Goal: Task Accomplishment & Management: Complete application form

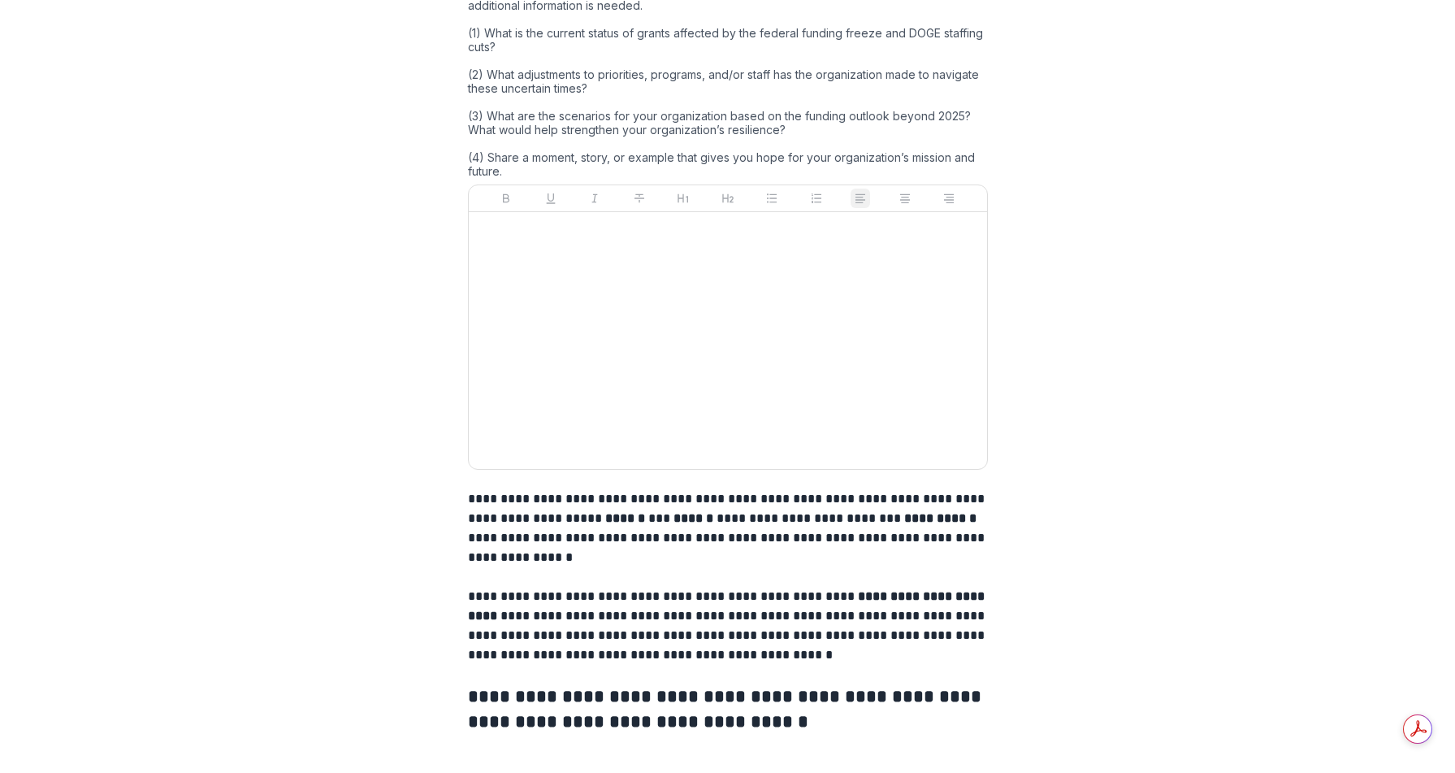
scroll to position [1964, 0]
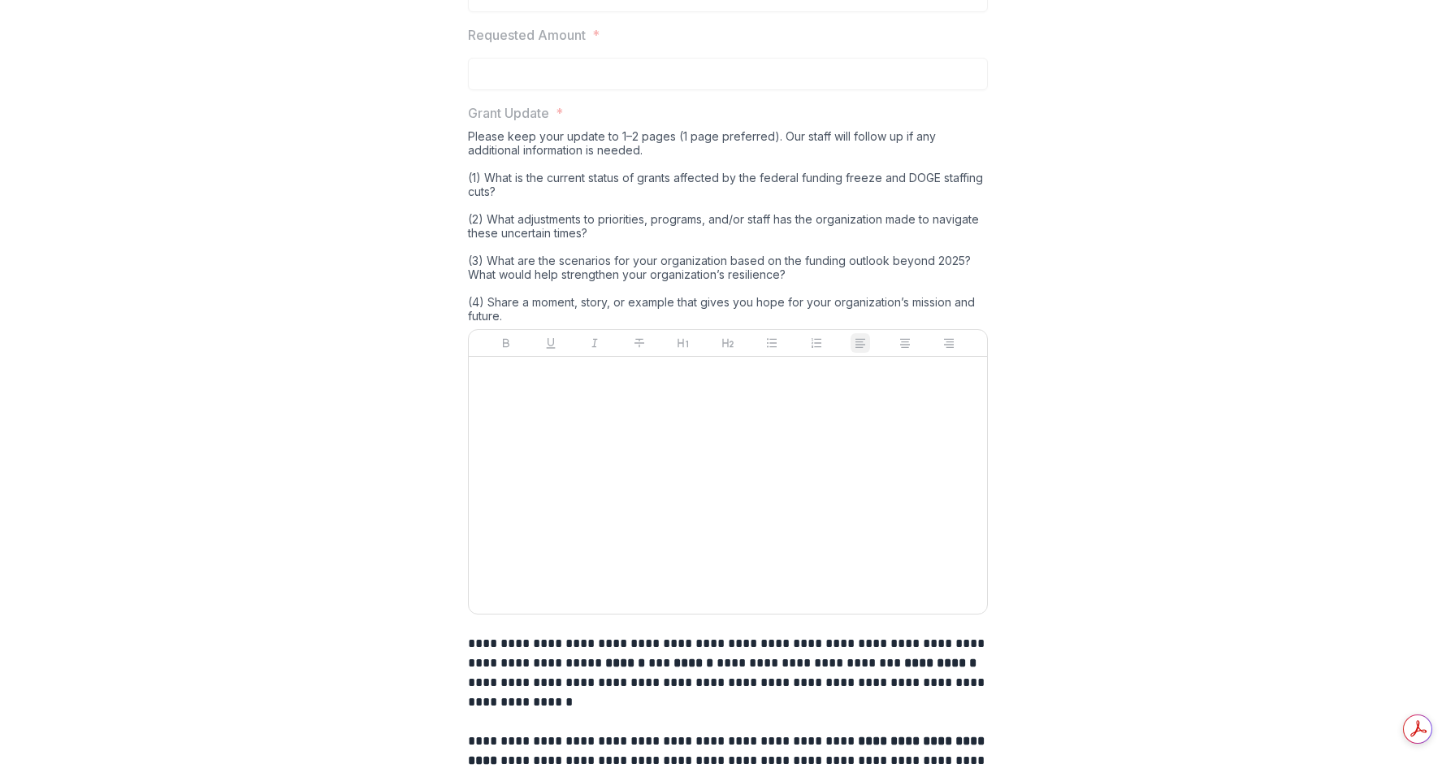
click at [579, 298] on div "Please keep your update to 1–2 pages (1 page preferred). Our staff will follow …" at bounding box center [728, 229] width 520 height 200
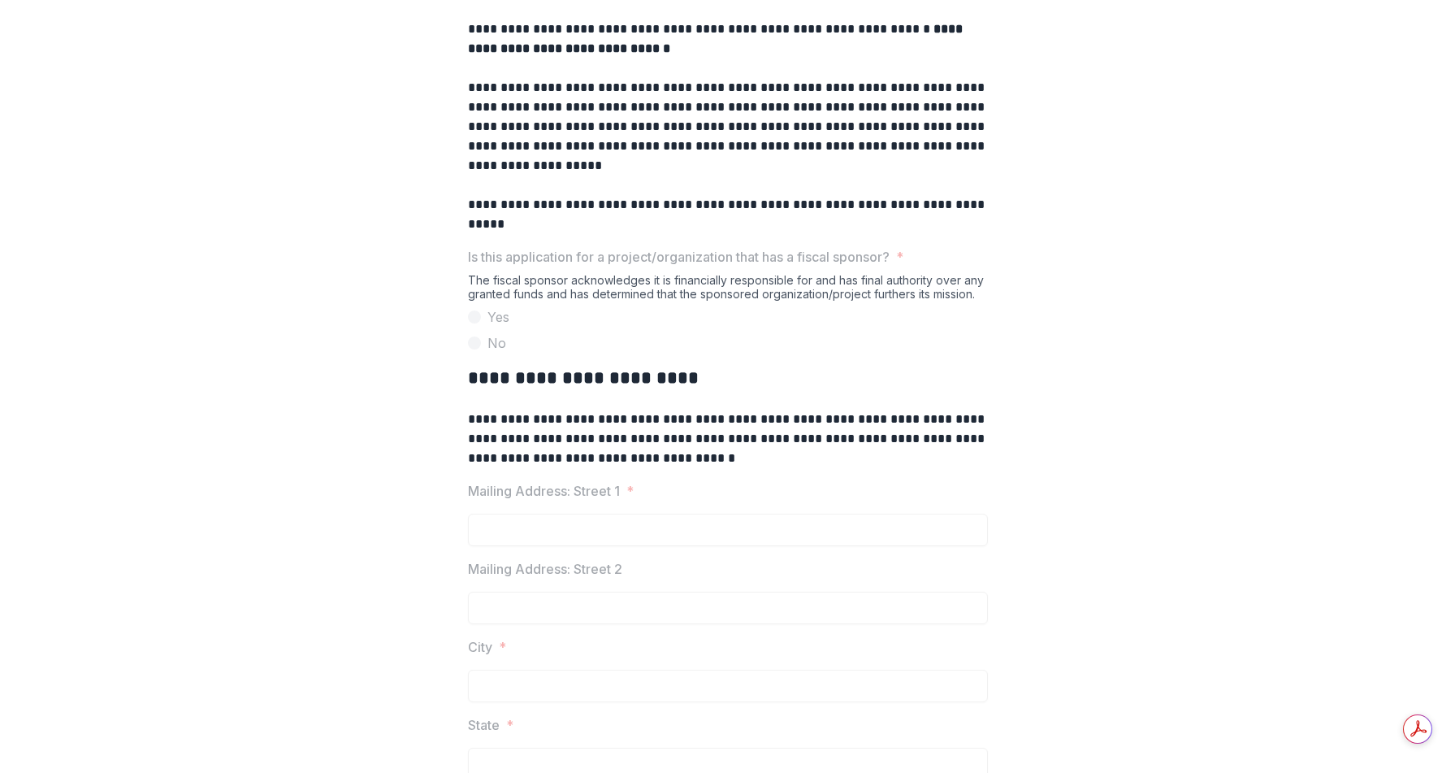
scroll to position [0, 0]
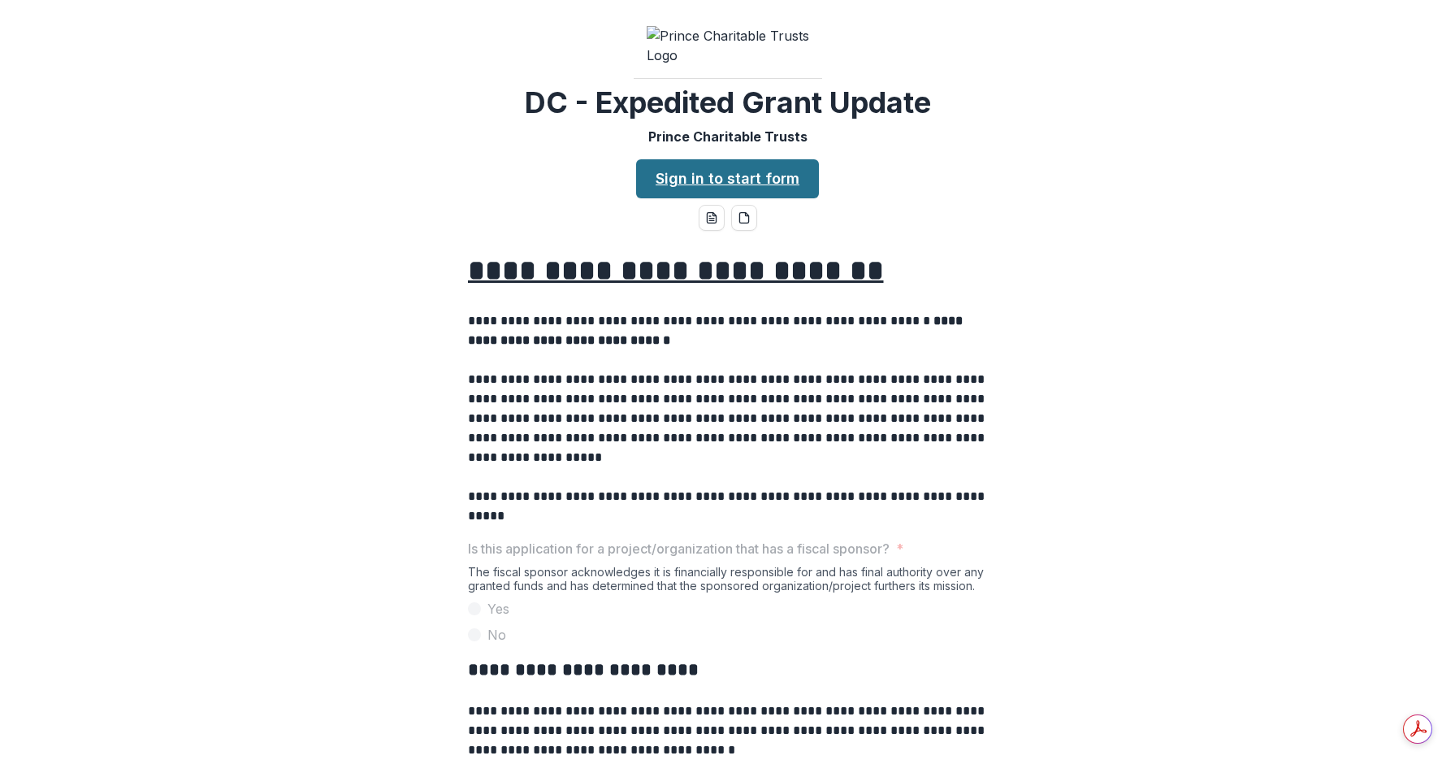
click at [715, 198] on link "Sign in to start form" at bounding box center [727, 178] width 183 height 39
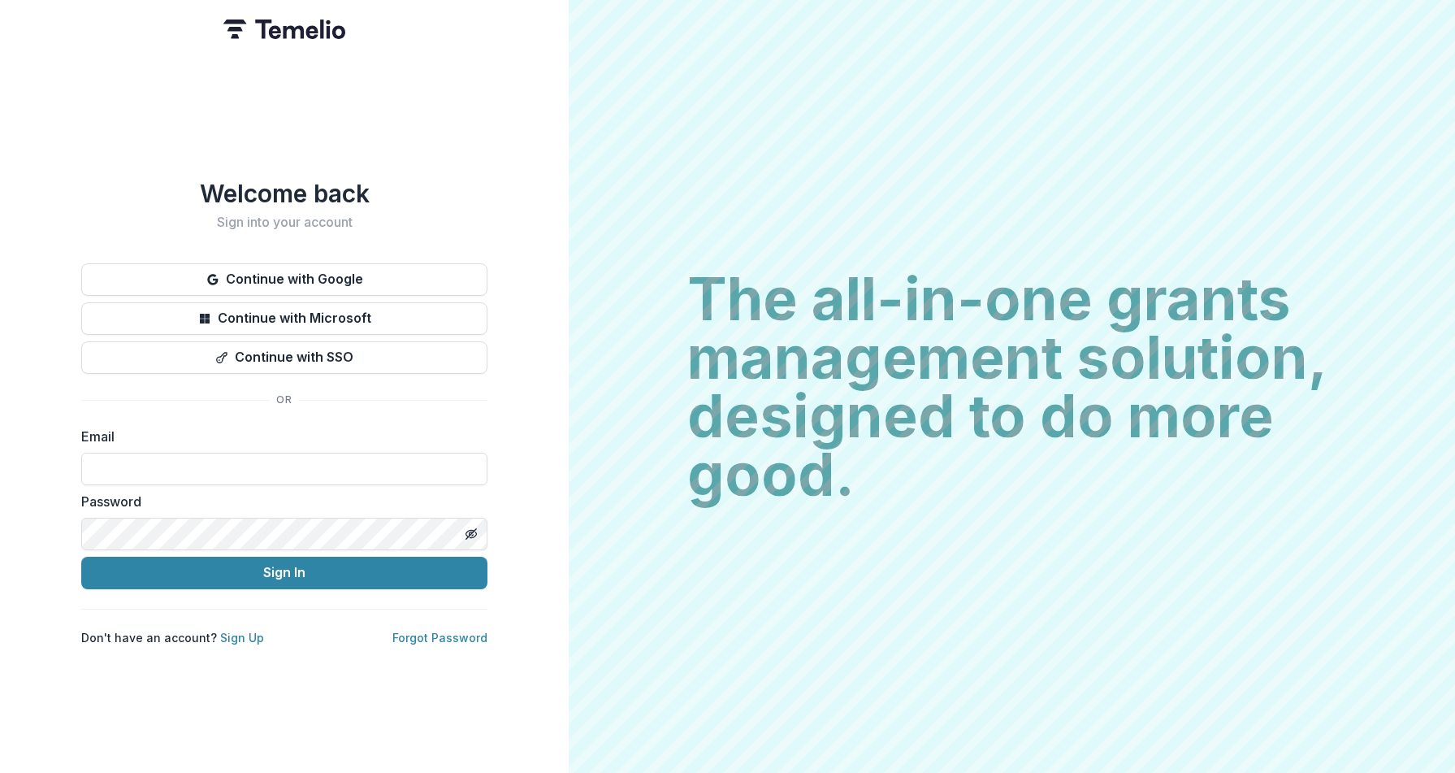
type input "**********"
click at [438, 557] on button "Sign In" at bounding box center [284, 573] width 406 height 33
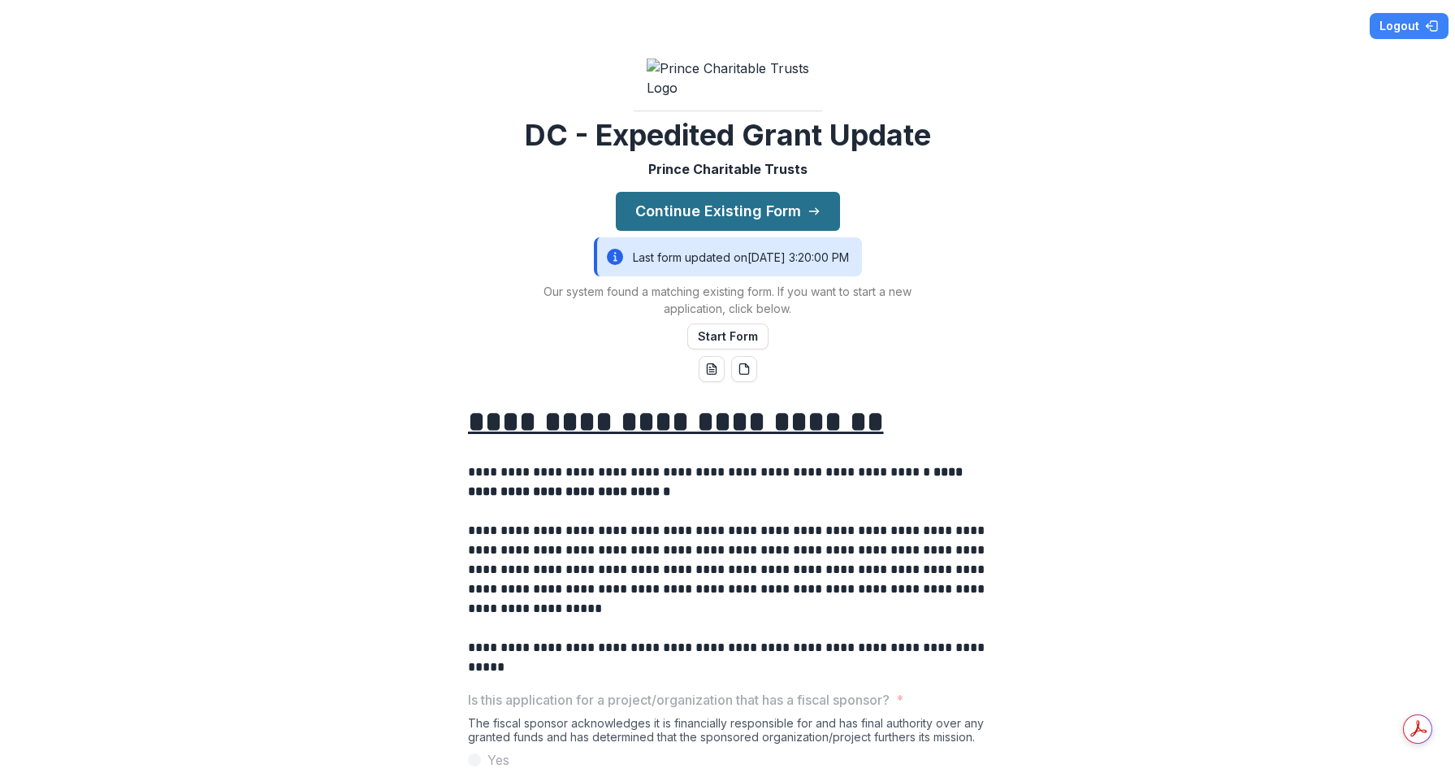
scroll to position [3, 0]
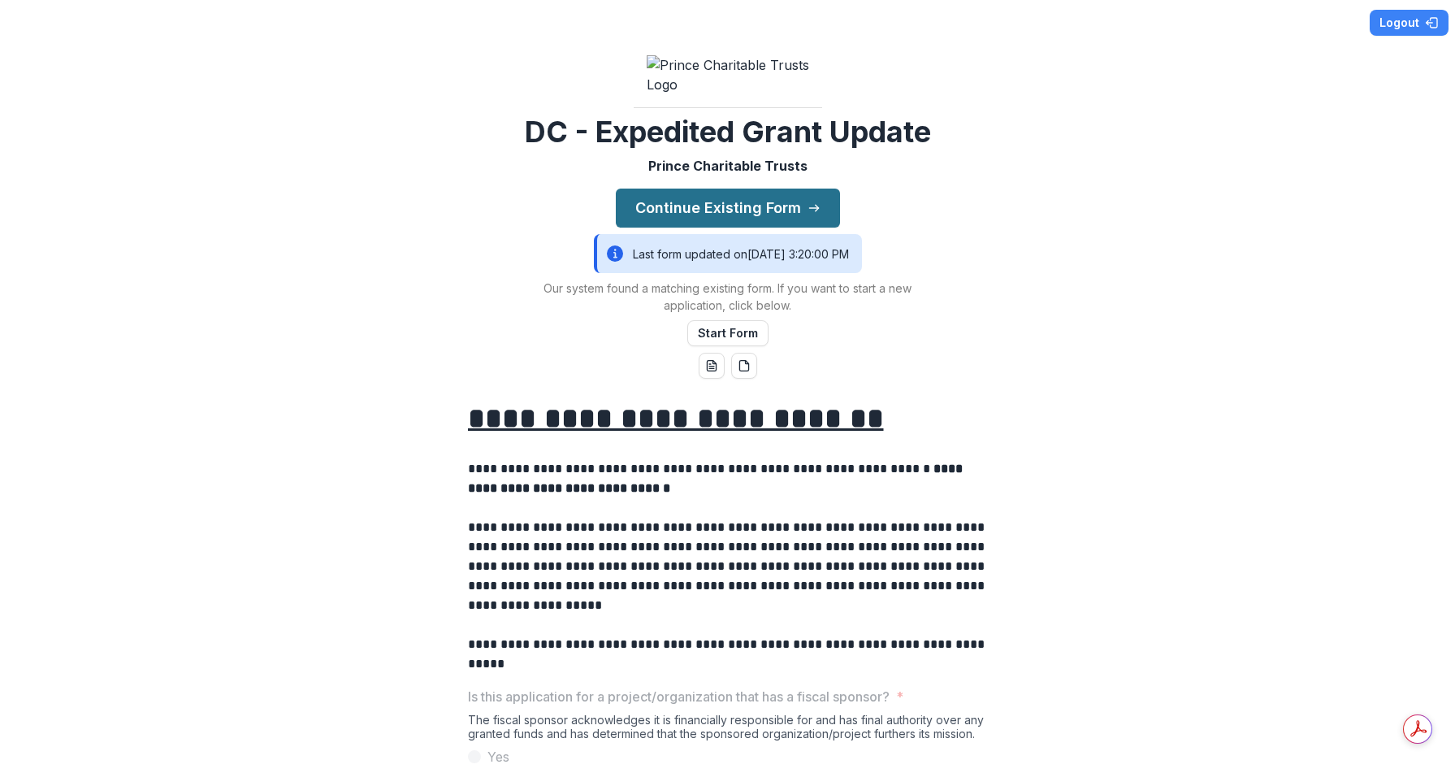
click at [728, 228] on button "Continue Existing Form" at bounding box center [728, 208] width 224 height 39
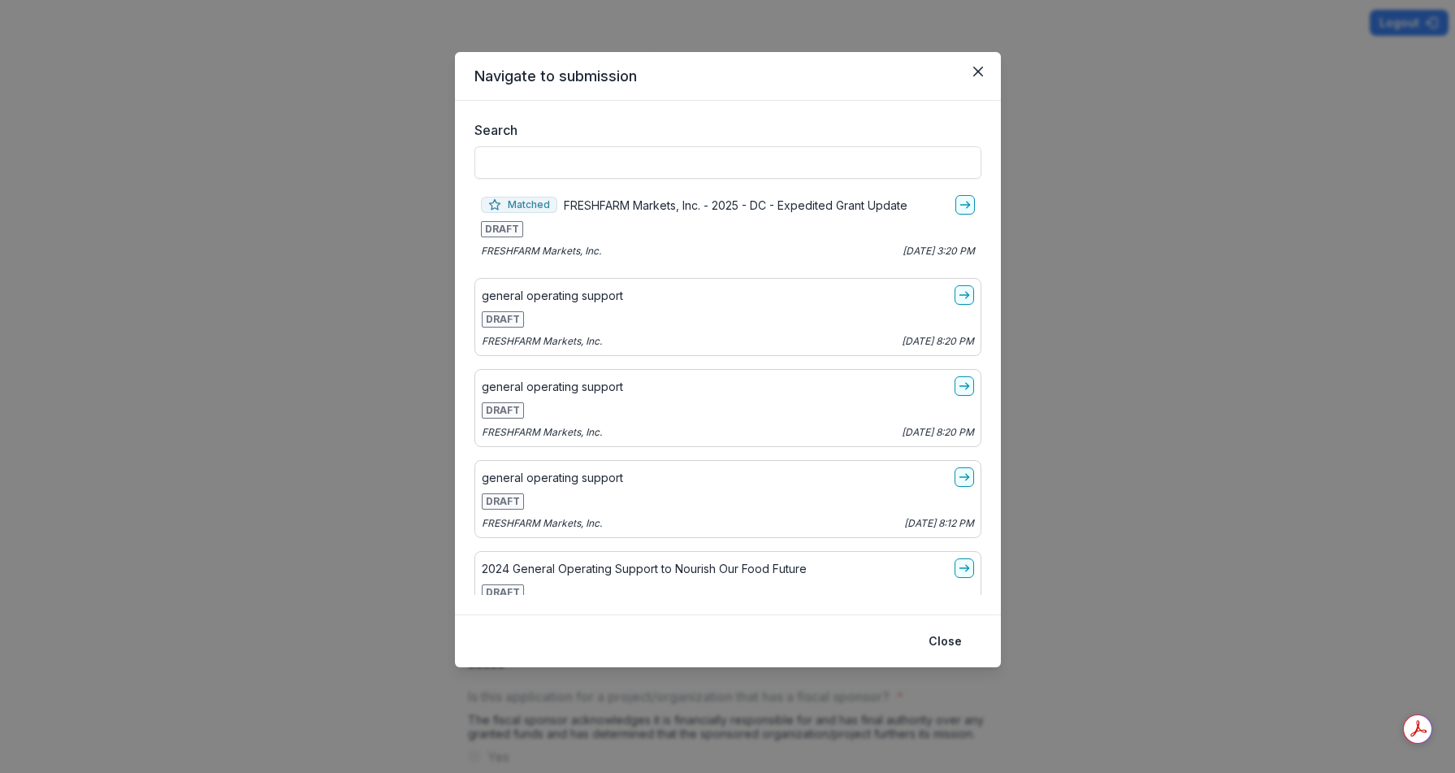
click at [516, 236] on span "DRAFT" at bounding box center [502, 229] width 42 height 16
click at [540, 212] on span "Matched" at bounding box center [519, 205] width 76 height 16
click at [959, 206] on icon "go-to" at bounding box center [965, 204] width 13 height 13
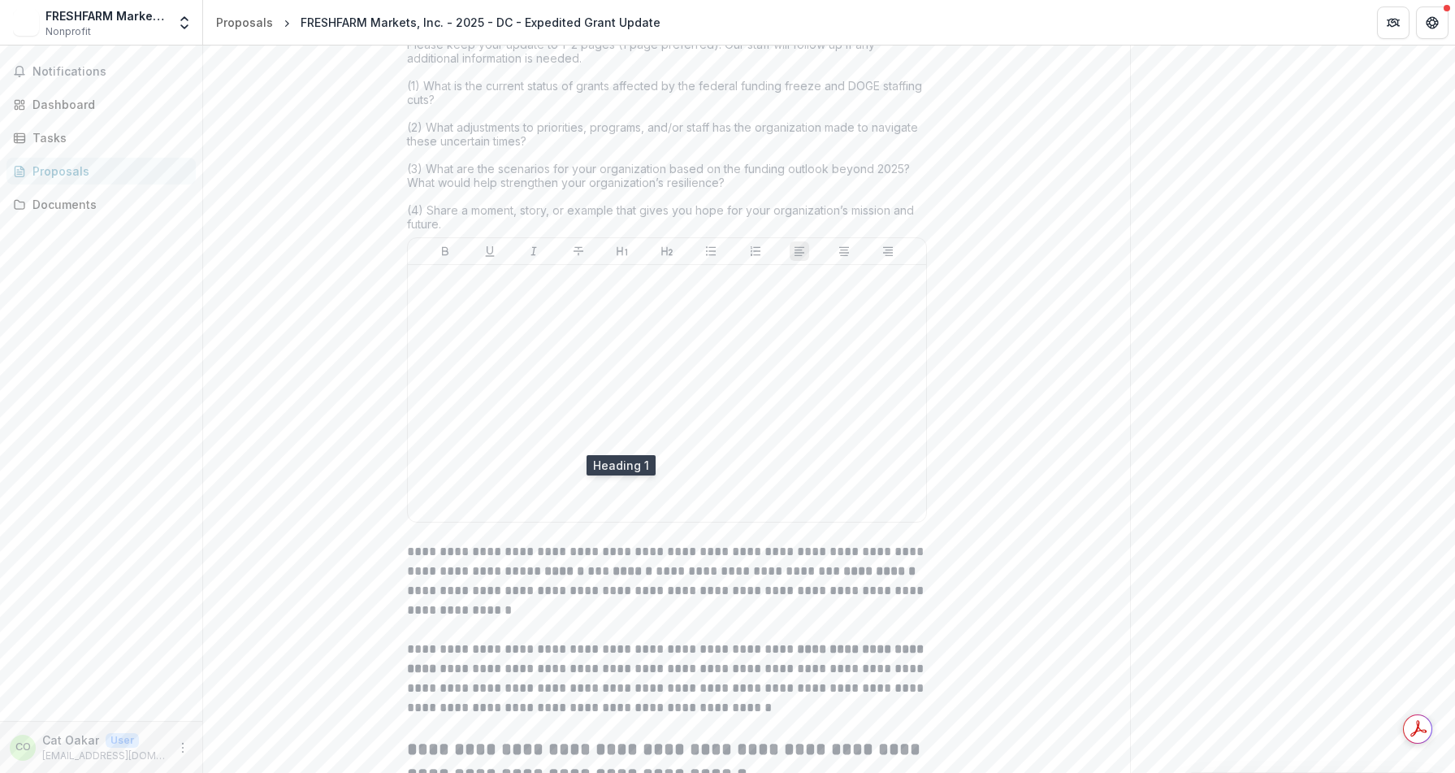
scroll to position [2353, 0]
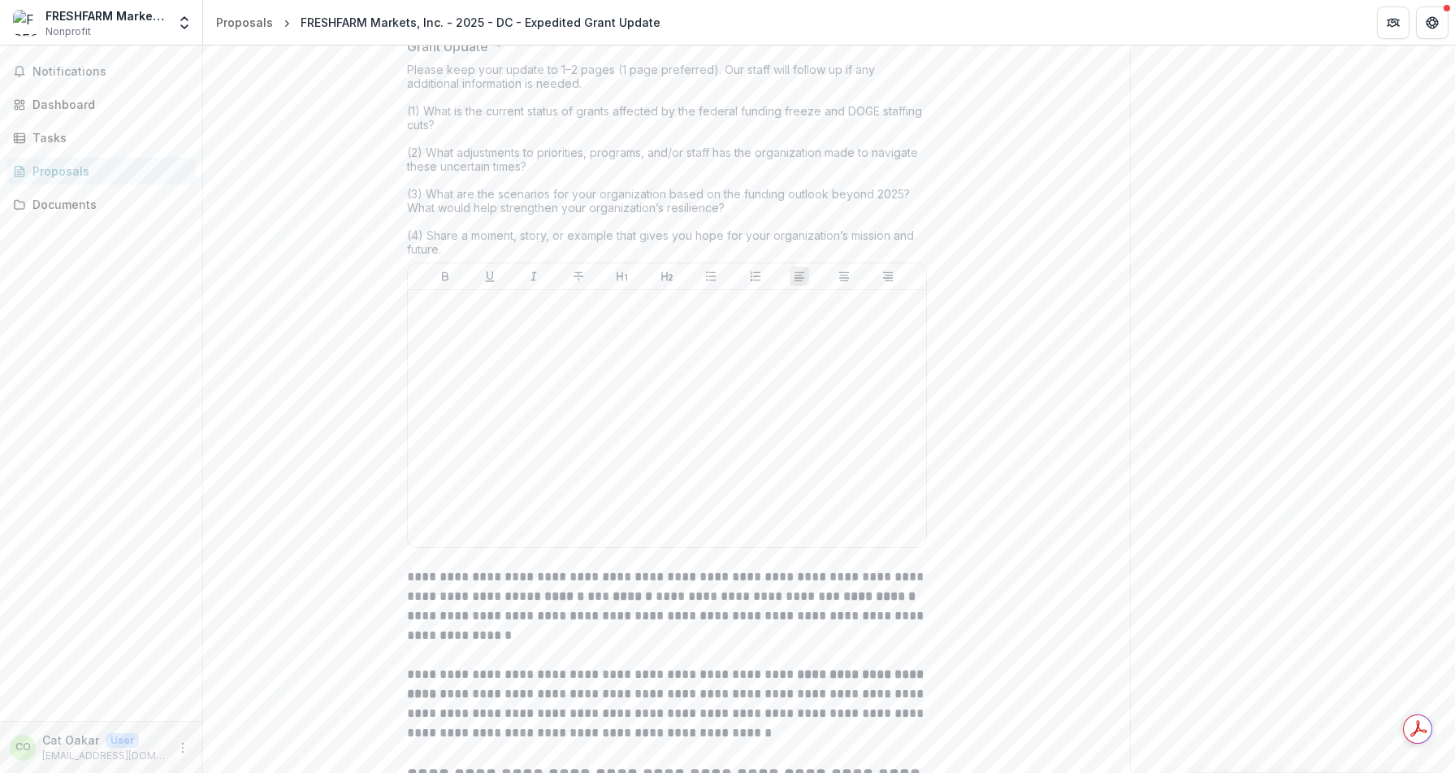
click at [569, 262] on div "Please keep your update to 1–2 pages (1 page preferred). Our staff will follow …" at bounding box center [667, 163] width 520 height 200
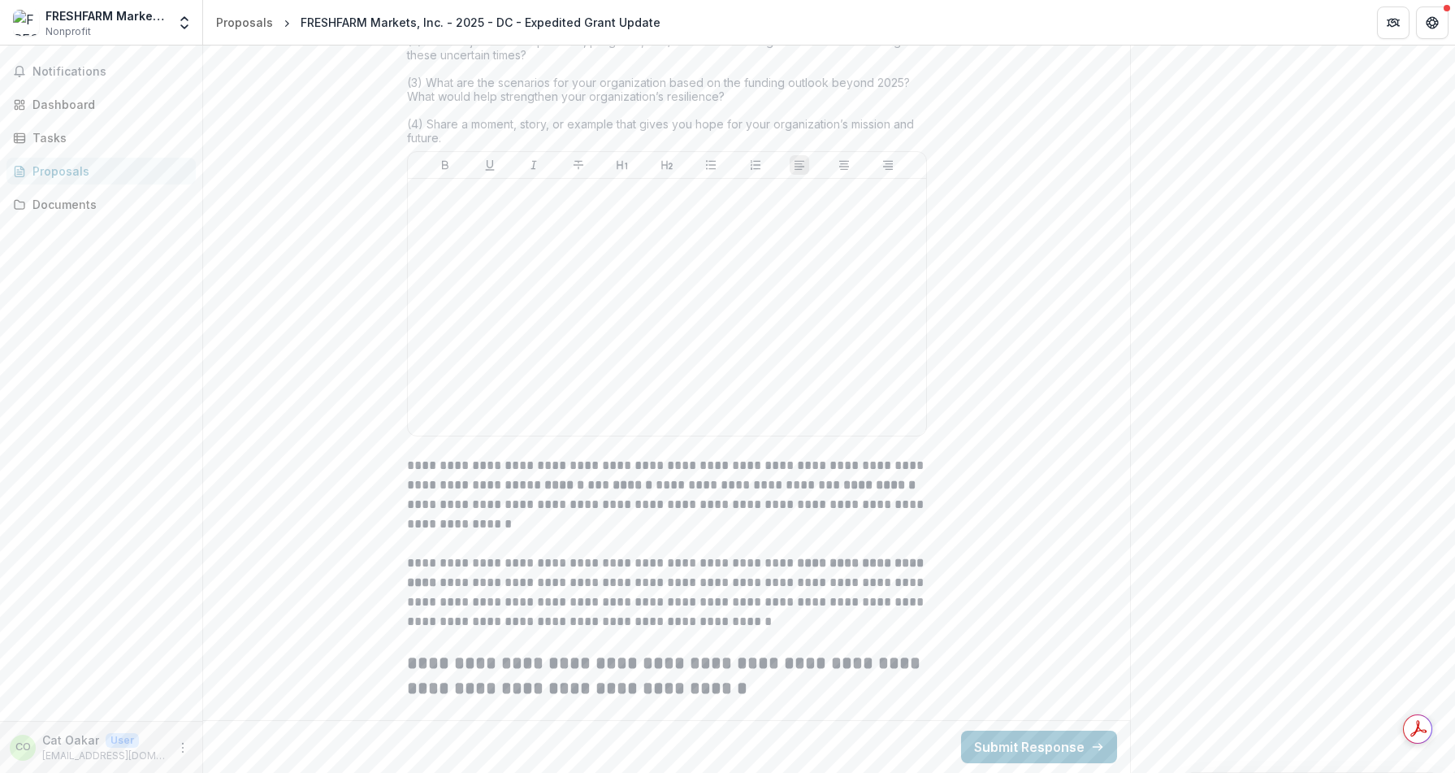
scroll to position [2590, 0]
click at [550, 258] on div at bounding box center [666, 307] width 505 height 244
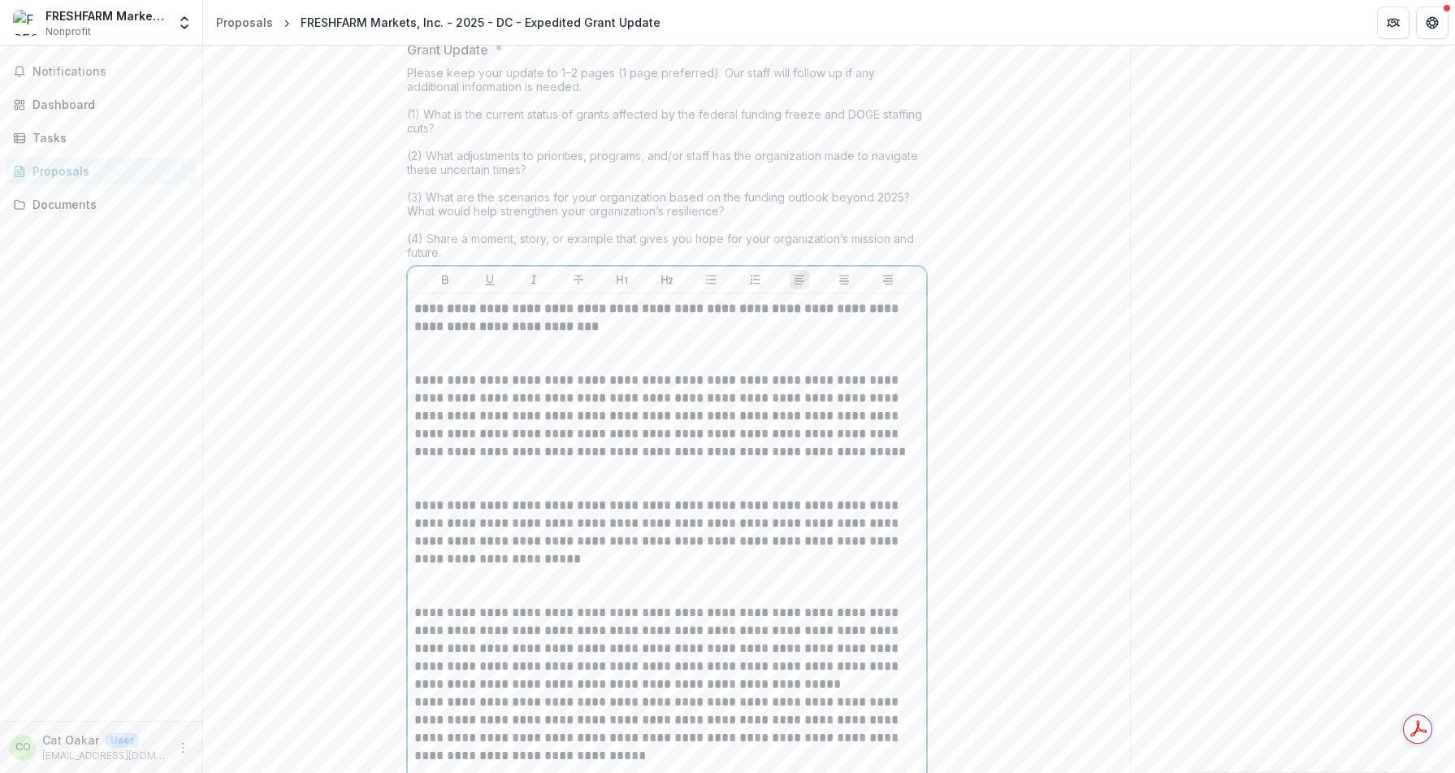
scroll to position [2637, 0]
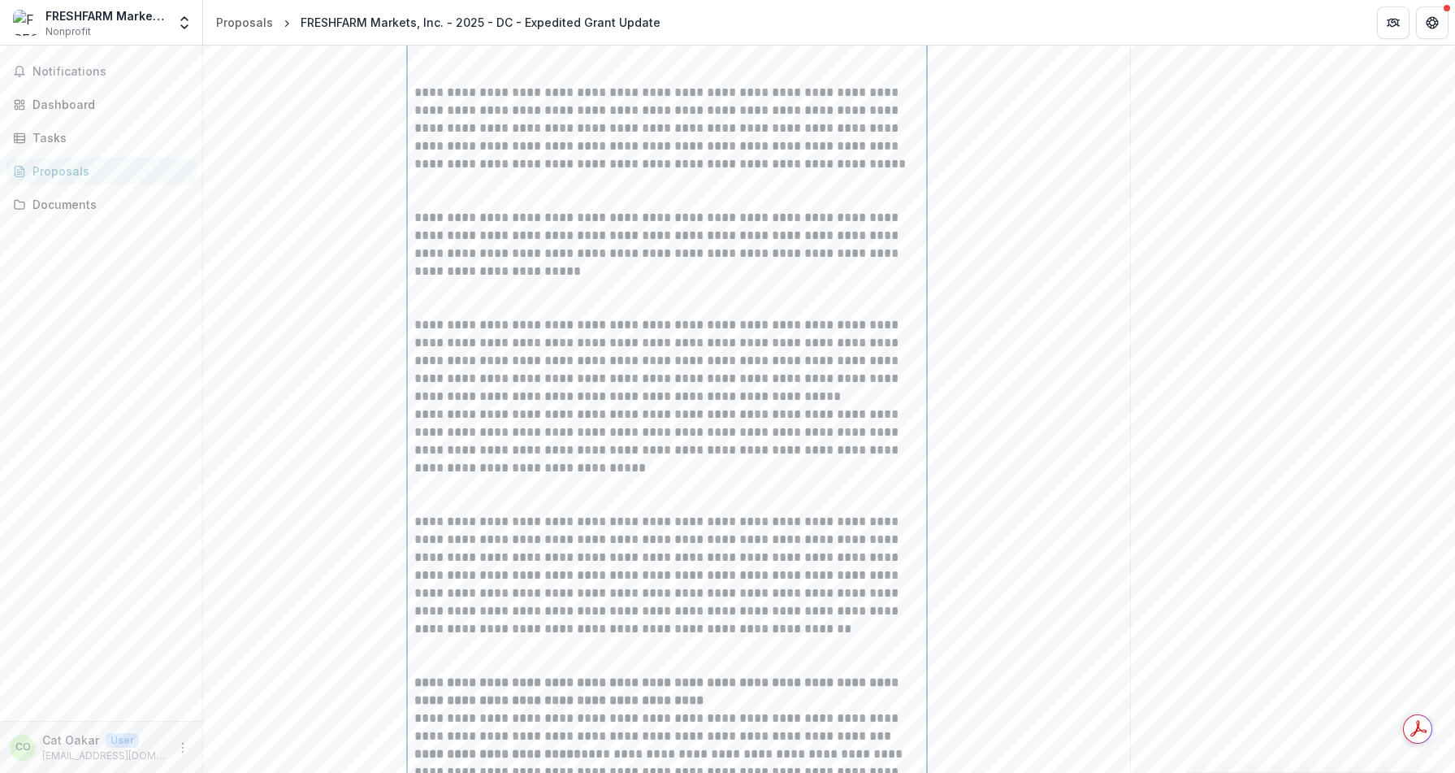
click at [540, 84] on p at bounding box center [666, 66] width 505 height 36
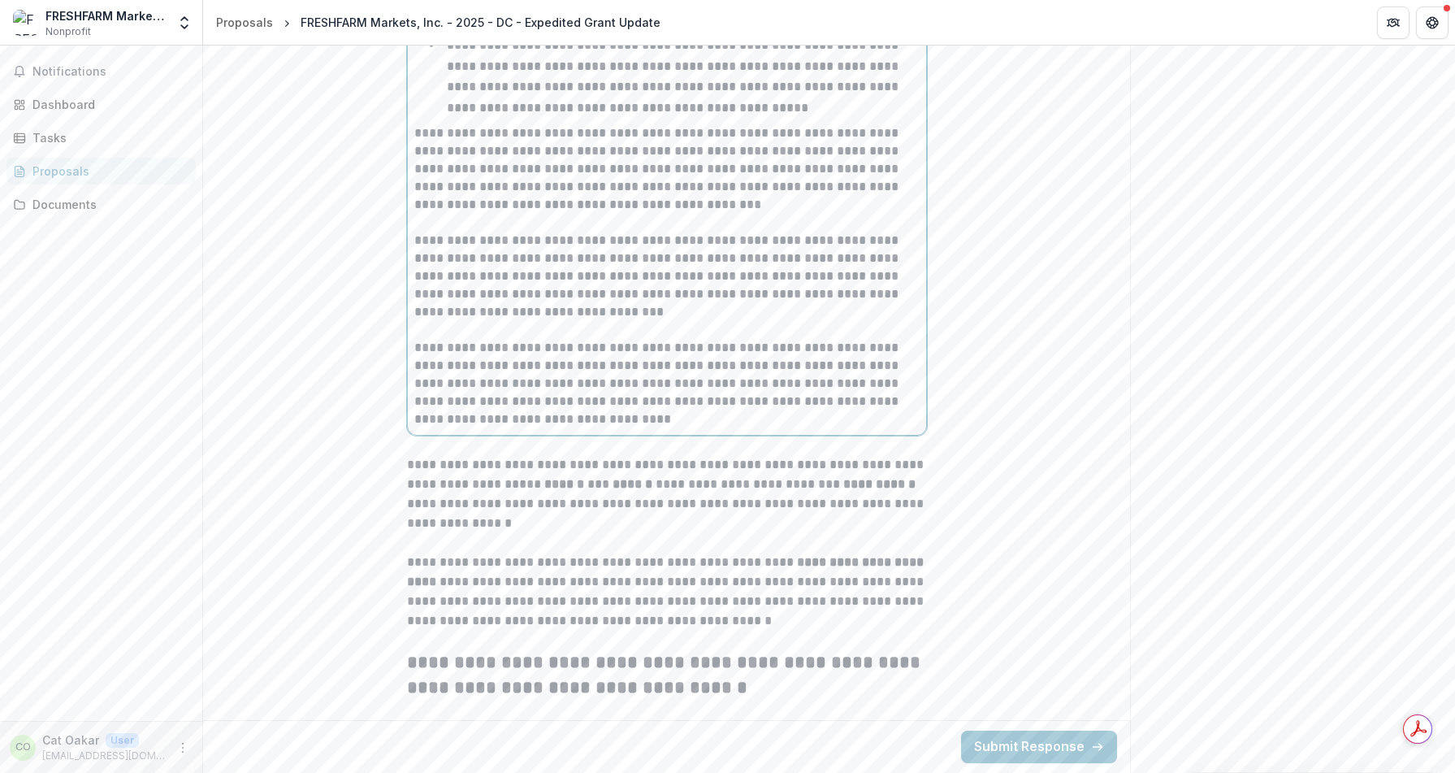
scroll to position [4241, 0]
click at [1023, 740] on button "Submit Response" at bounding box center [1039, 747] width 156 height 33
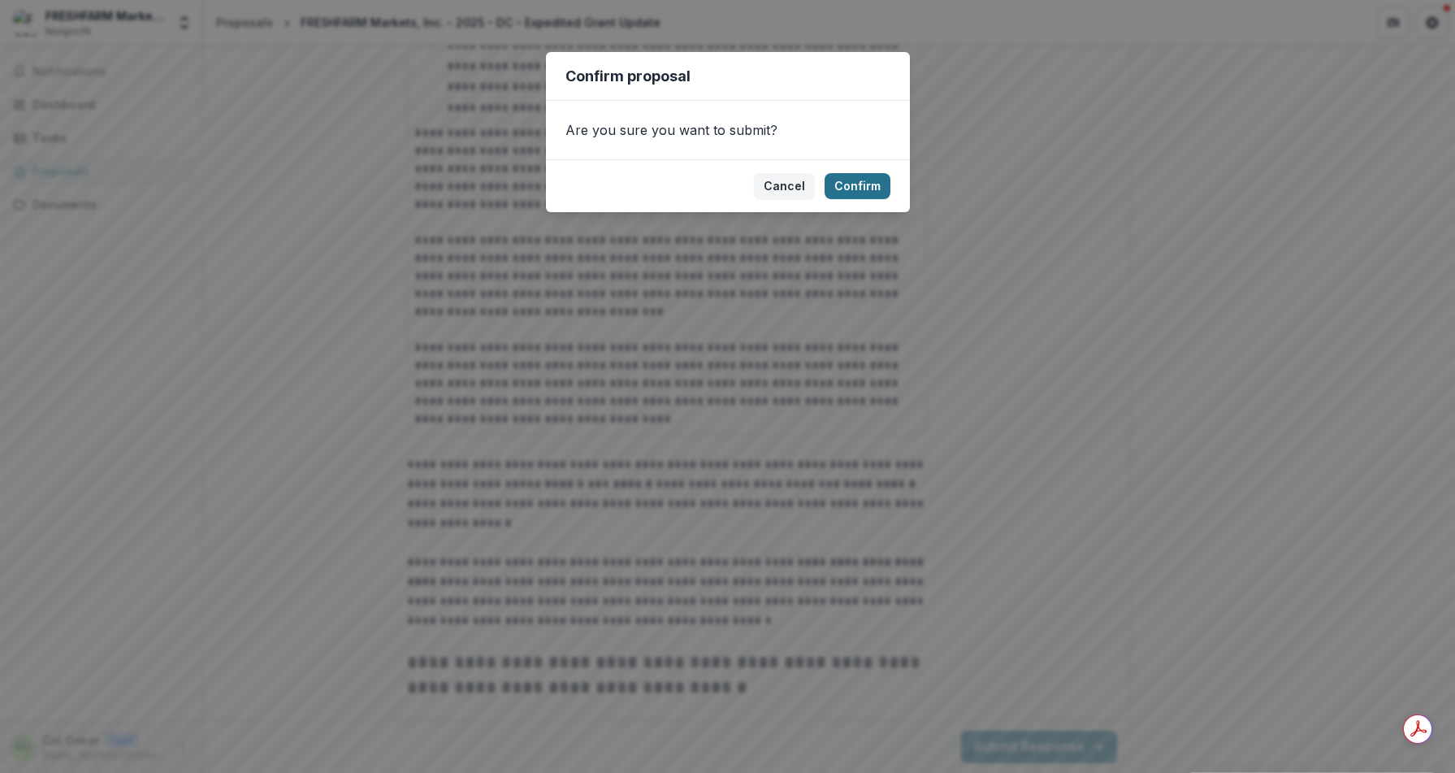
click at [867, 191] on button "Confirm" at bounding box center [858, 186] width 66 height 26
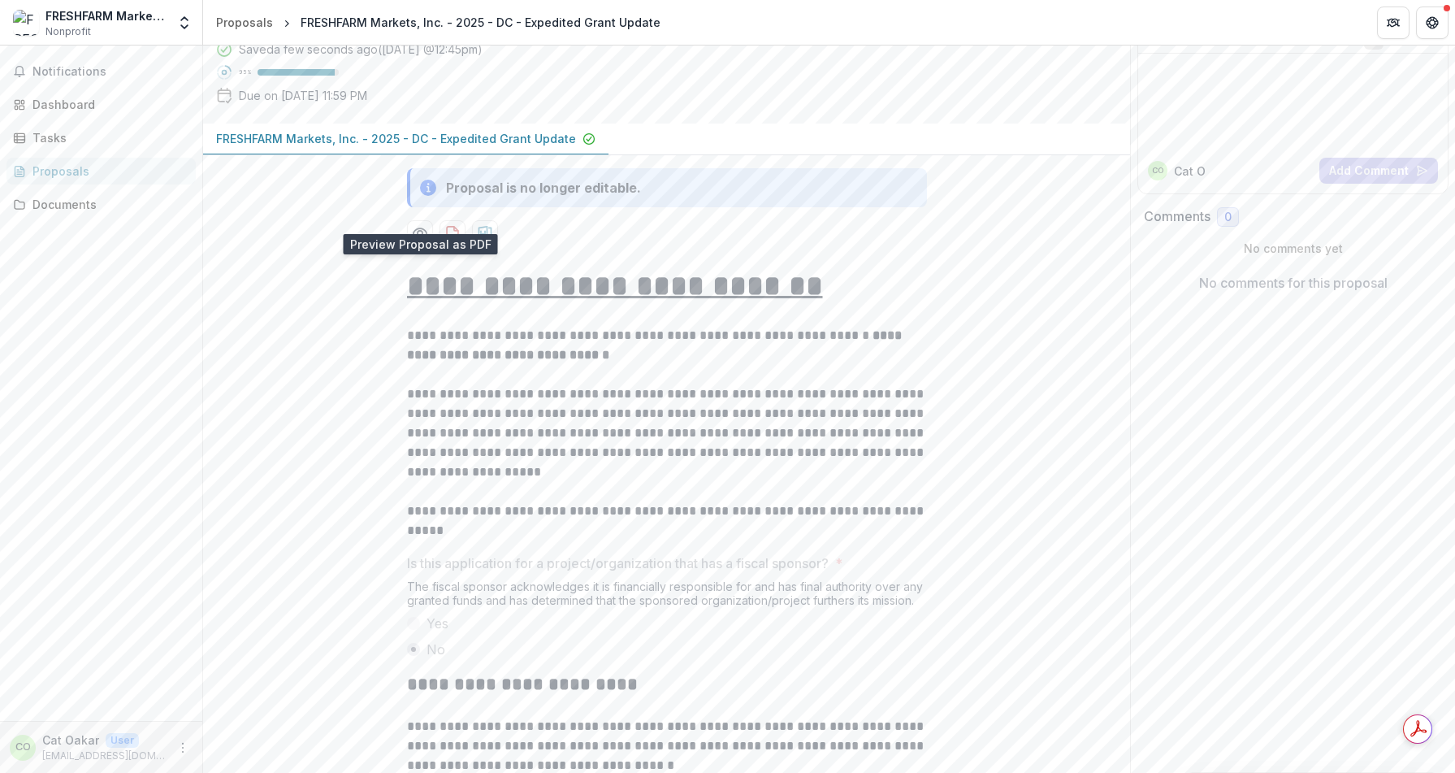
scroll to position [288, 0]
